Goal: Information Seeking & Learning: Check status

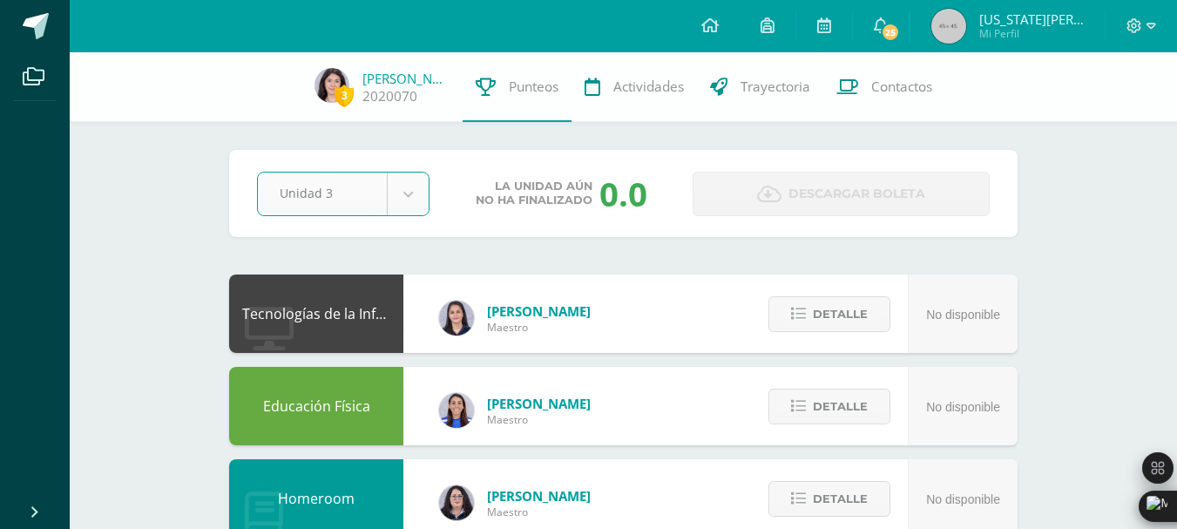
select select "Unidad 3"
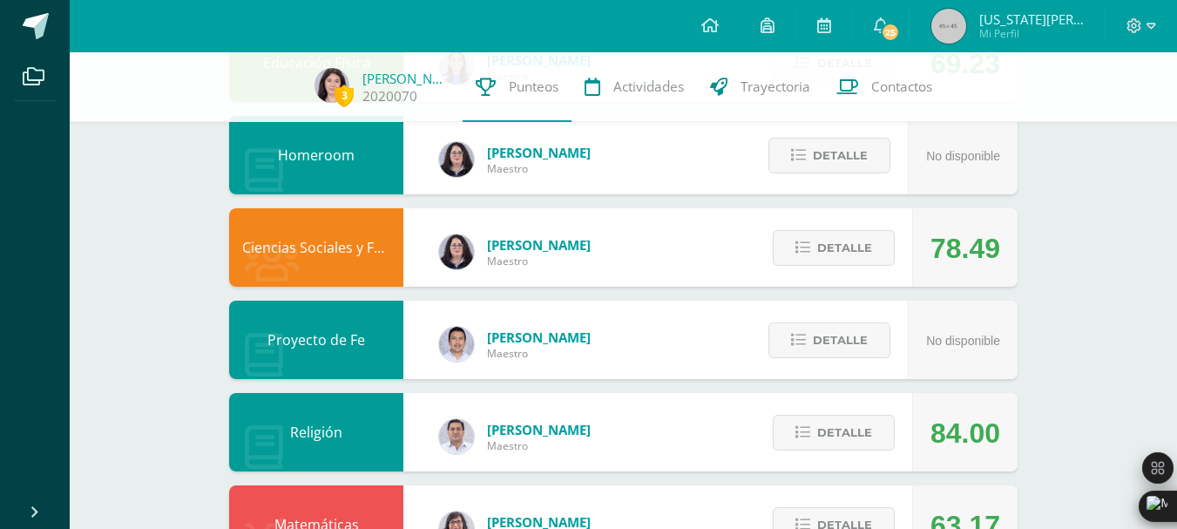
scroll to position [345, 0]
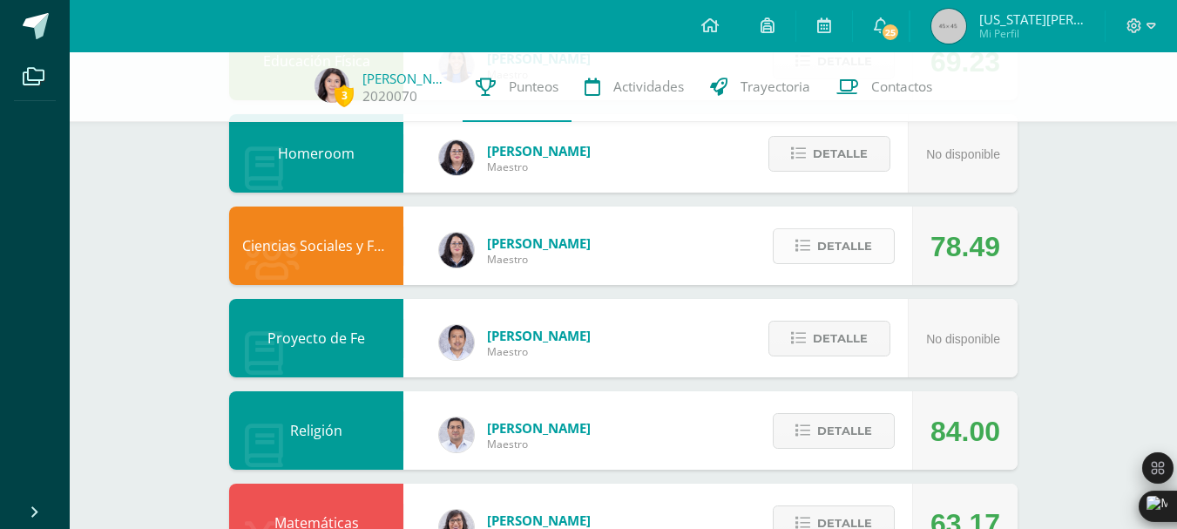
click at [841, 244] on span "Detalle" at bounding box center [844, 246] width 55 height 32
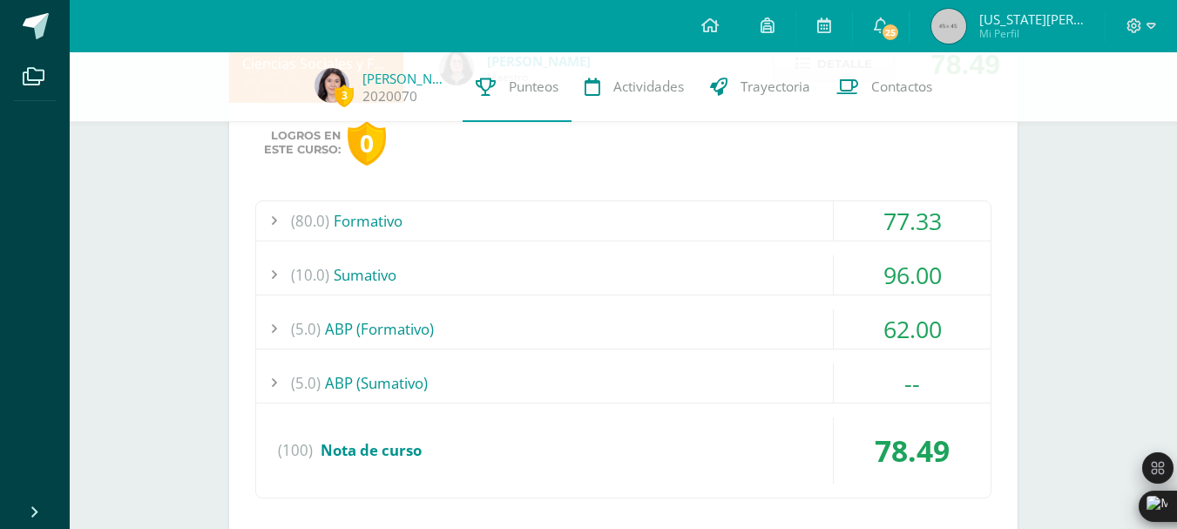
scroll to position [537, 0]
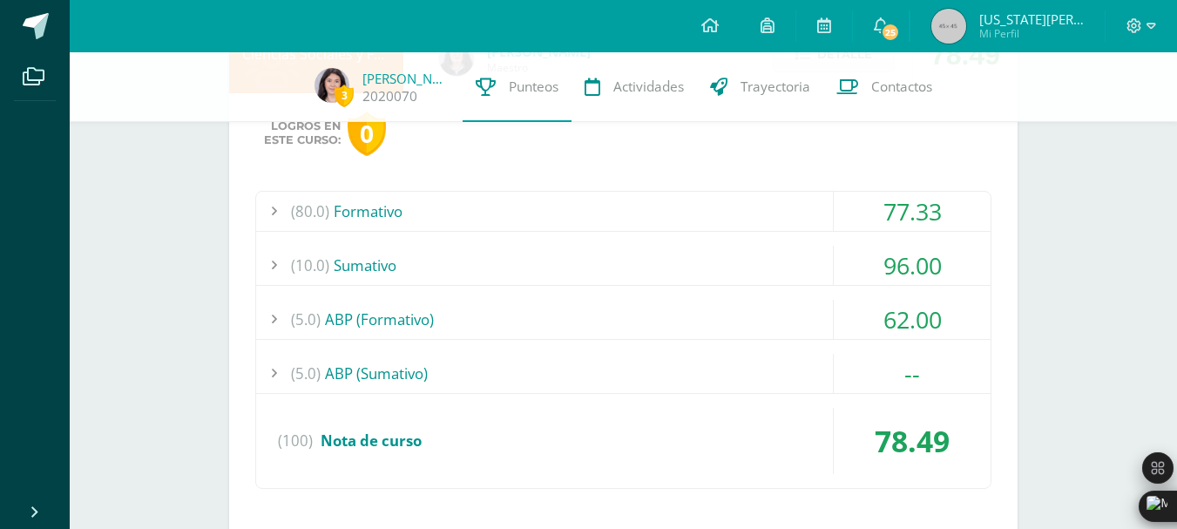
click at [831, 254] on div "(10.0) Sumativo" at bounding box center [623, 265] width 735 height 39
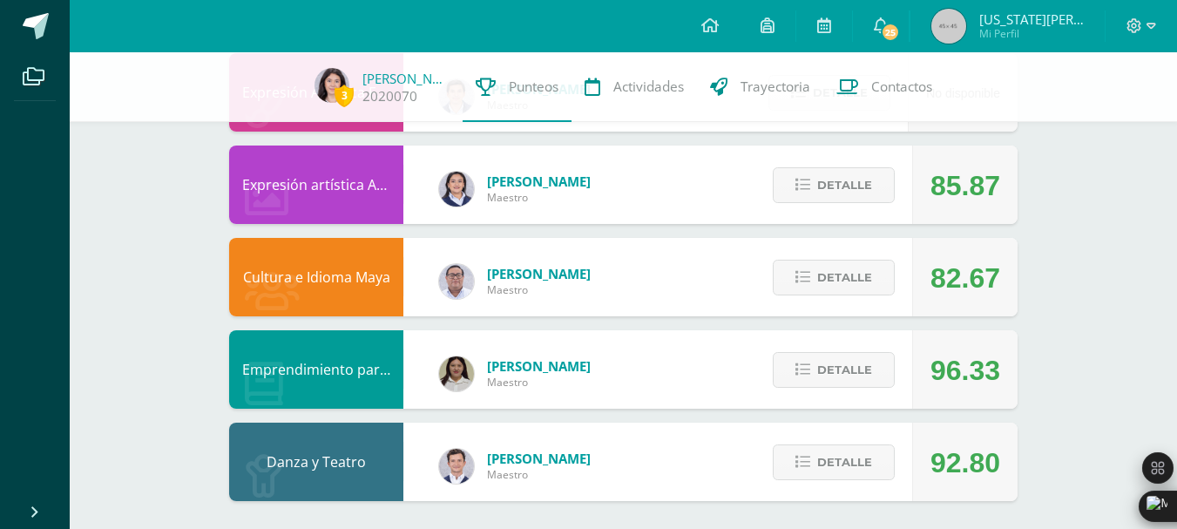
scroll to position [1637, 0]
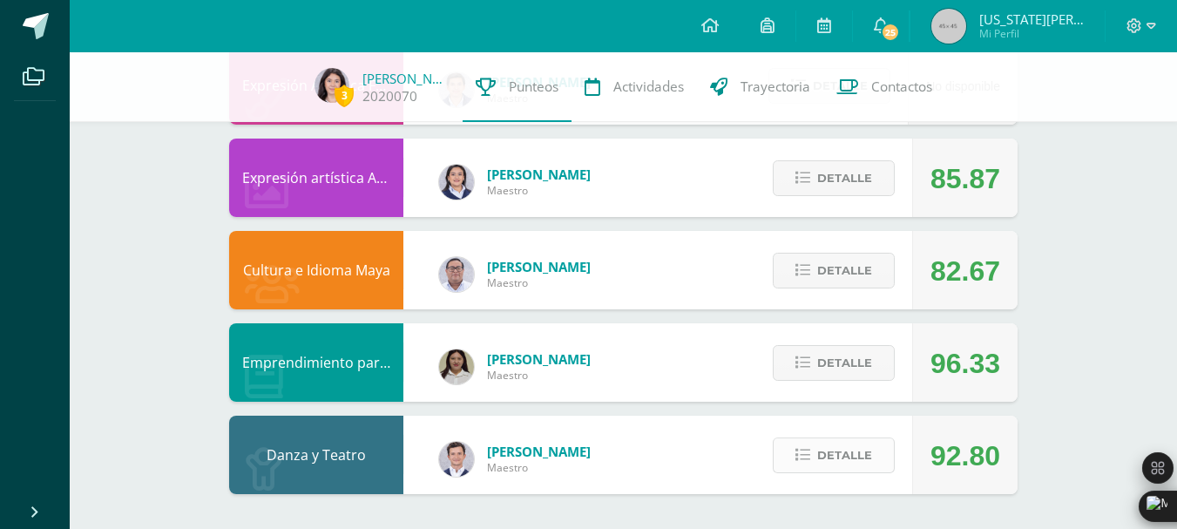
click at [817, 444] on button "Detalle" at bounding box center [834, 455] width 122 height 36
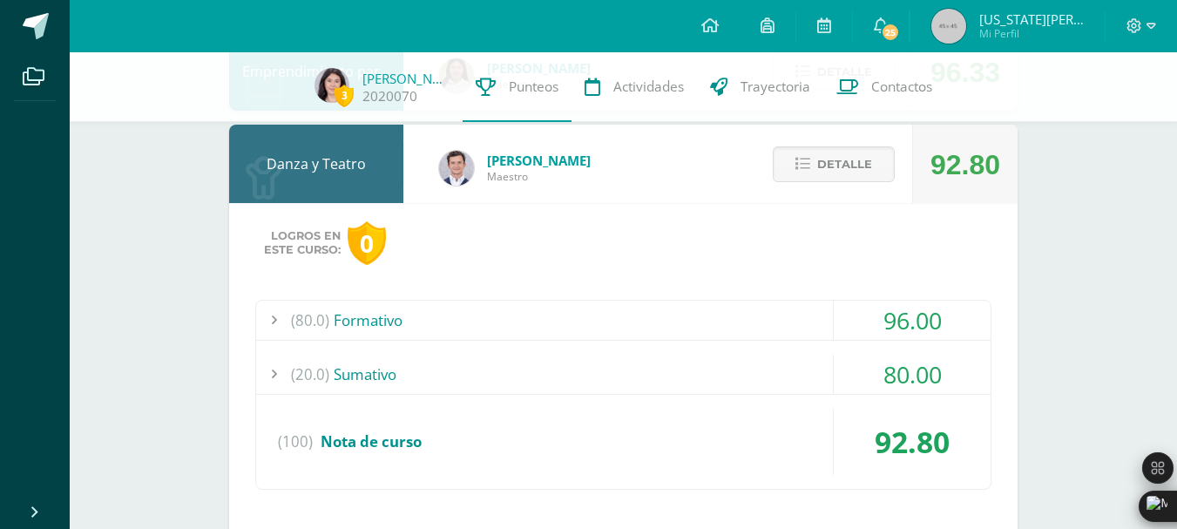
scroll to position [1932, 0]
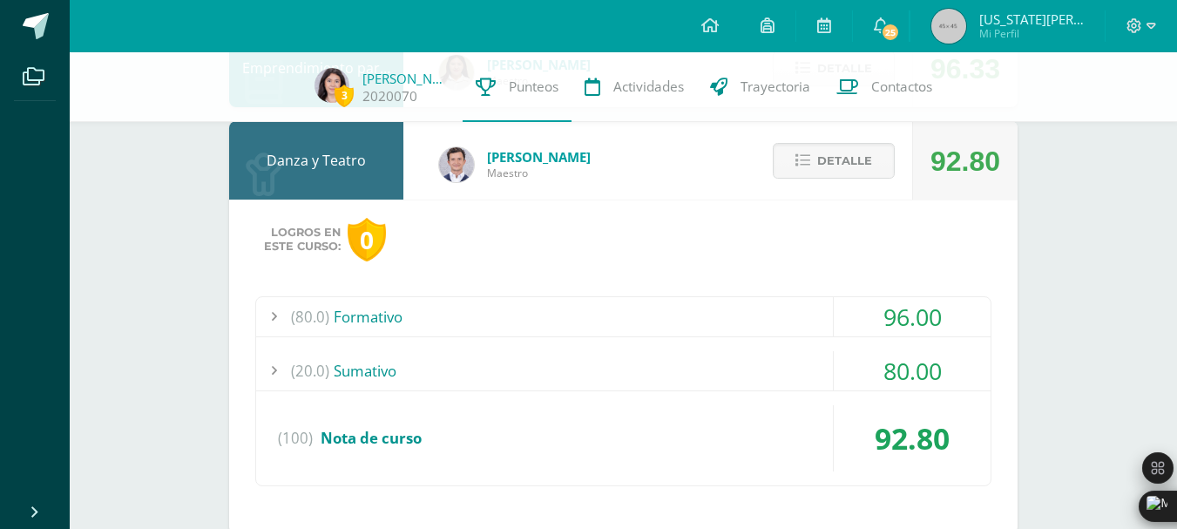
click at [757, 306] on div "(80.0) Formativo" at bounding box center [623, 316] width 735 height 39
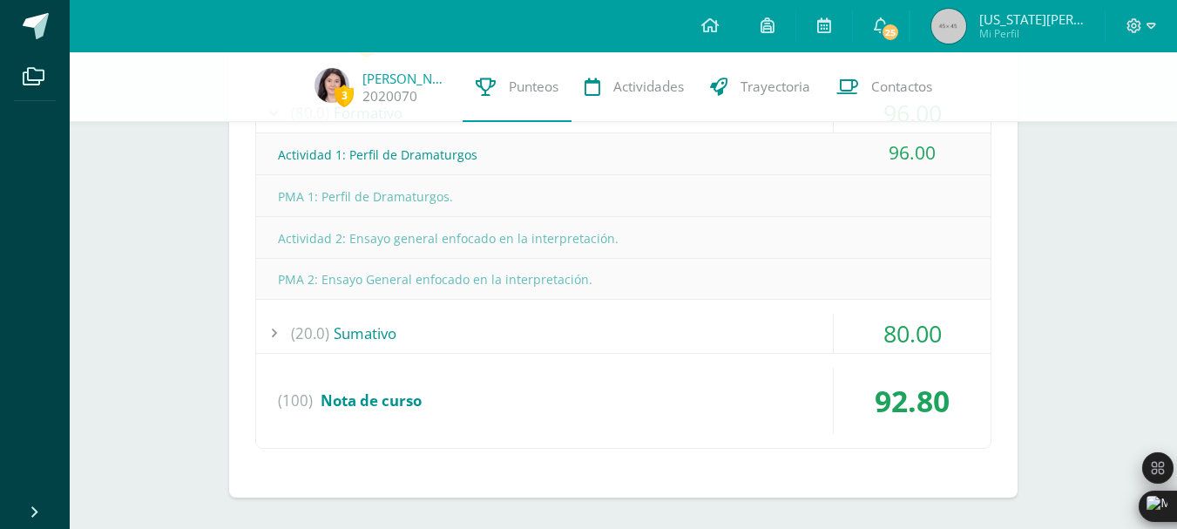
scroll to position [2095, 0]
click at [719, 358] on div "(80.0) Formativo 96.00 Actividad 1: Perfil de Dramaturgos 96.00 (100)" at bounding box center [623, 270] width 736 height 356
click at [701, 336] on div "(20.0) Sumativo" at bounding box center [623, 332] width 735 height 39
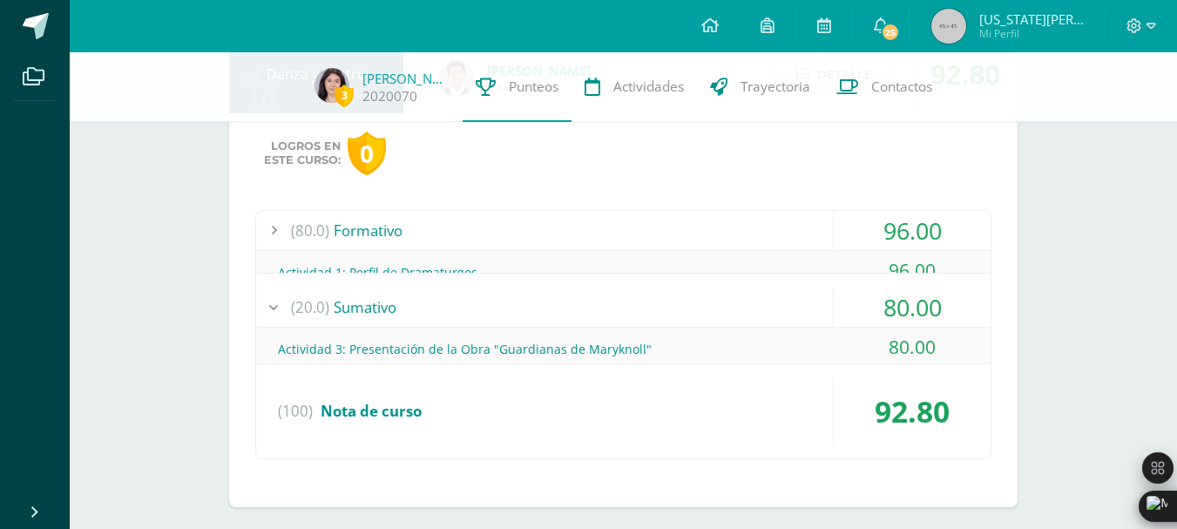
scroll to position [1972, 0]
